Goal: Task Accomplishment & Management: Manage account settings

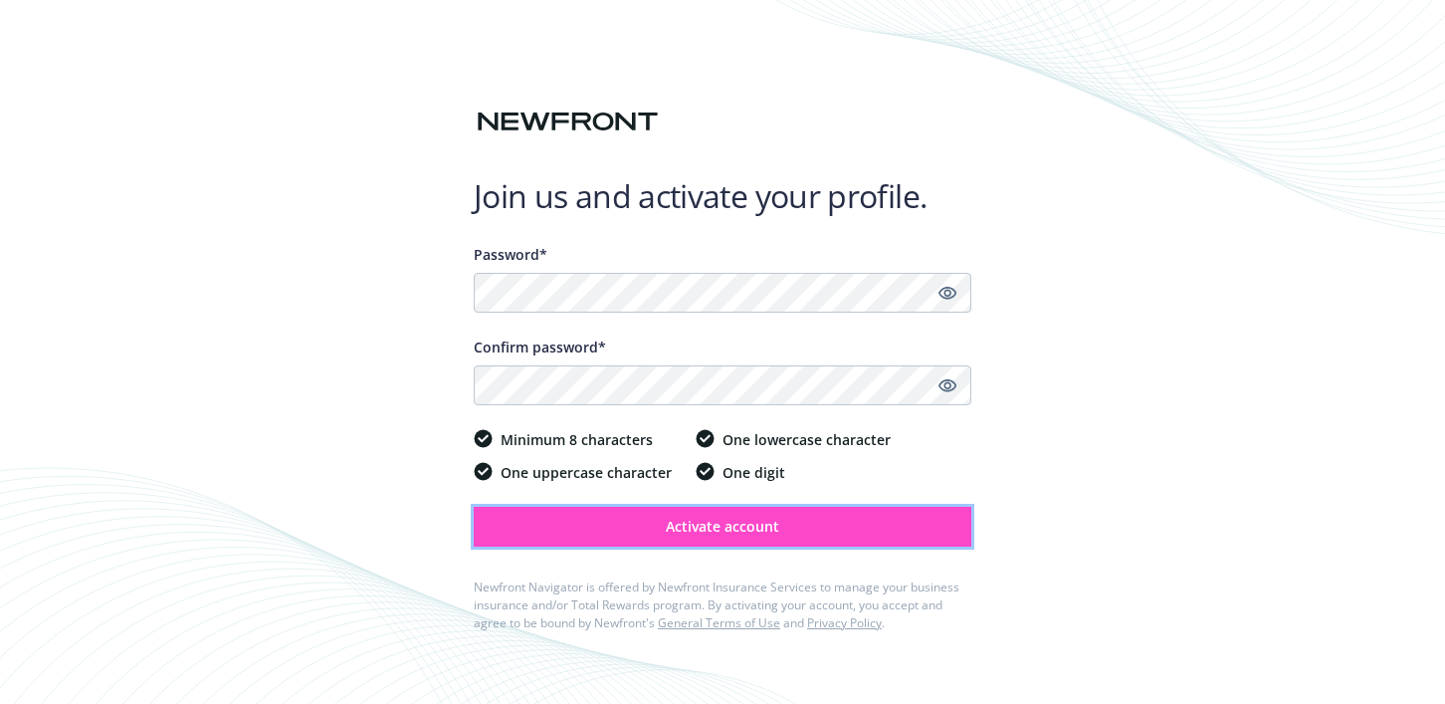
click at [815, 541] on button "Activate account" at bounding box center [723, 526] width 498 height 40
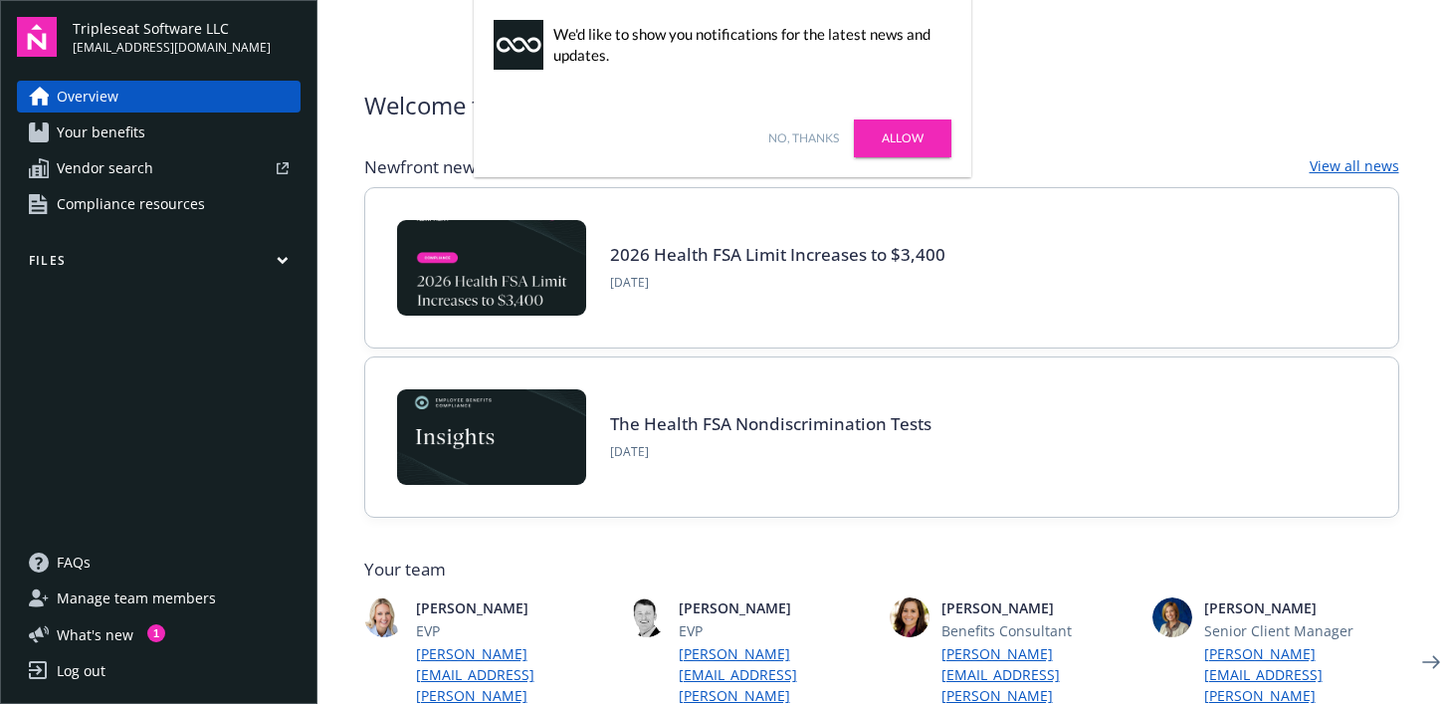
click at [887, 153] on link "Allow" at bounding box center [903, 138] width 98 height 38
